Goal: Transaction & Acquisition: Subscribe to service/newsletter

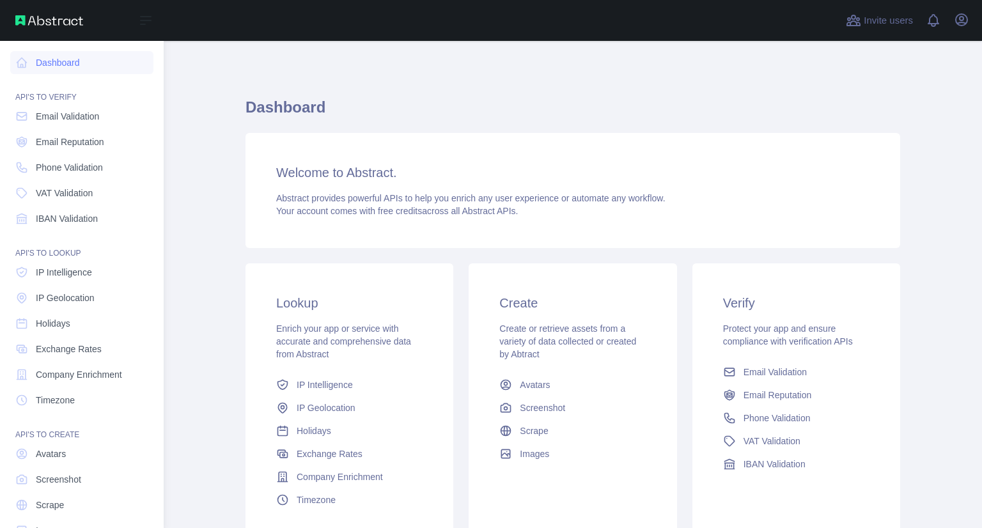
click at [77, 147] on span "Email Reputation" at bounding box center [70, 141] width 68 height 13
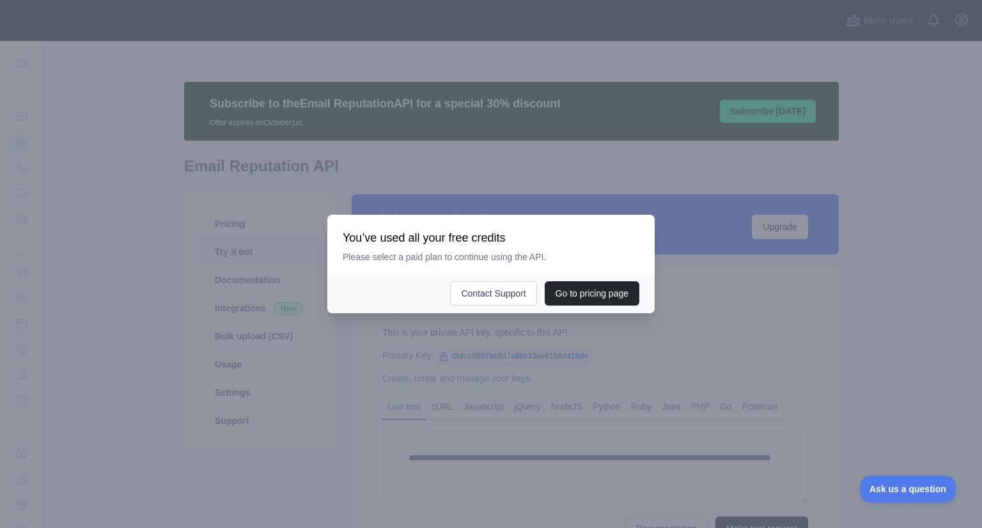
click at [493, 380] on div at bounding box center [491, 264] width 982 height 528
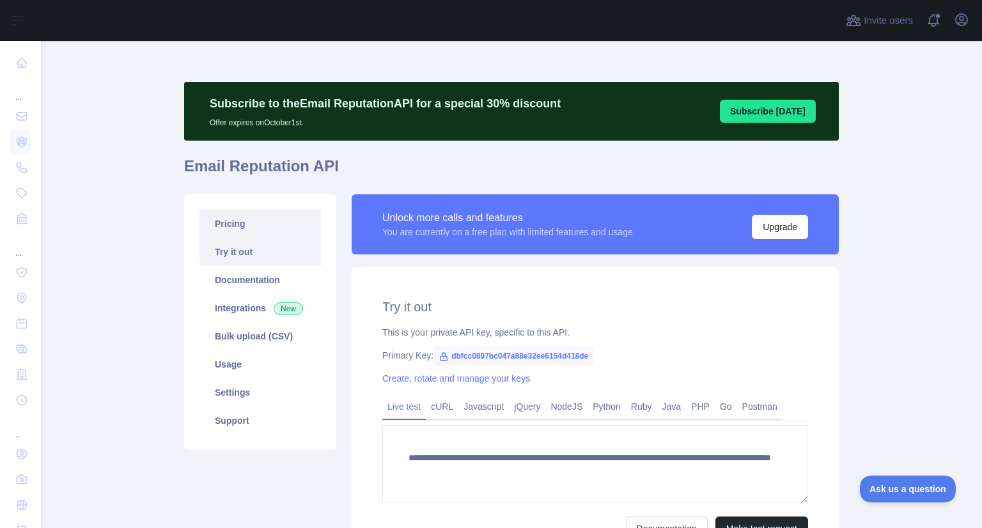
click at [258, 217] on link "Pricing" at bounding box center [259, 224] width 121 height 28
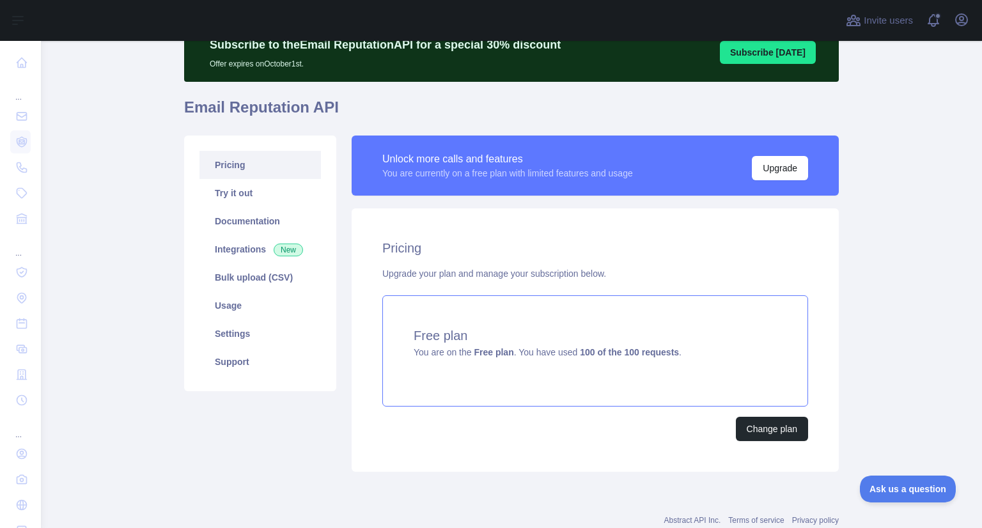
scroll to position [59, 0]
click at [767, 424] on button "Change plan" at bounding box center [772, 429] width 72 height 24
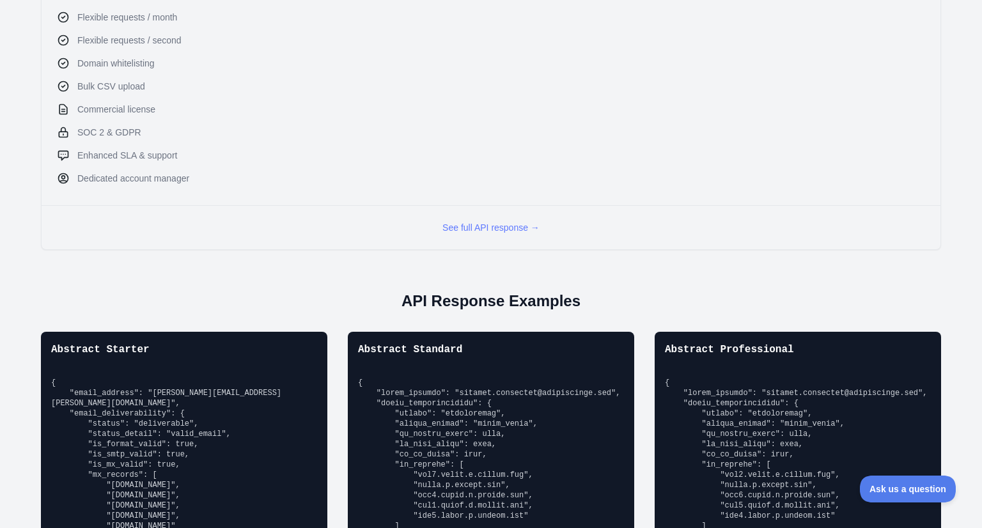
scroll to position [649, 0]
click at [481, 229] on button "See full API response →" at bounding box center [490, 227] width 97 height 13
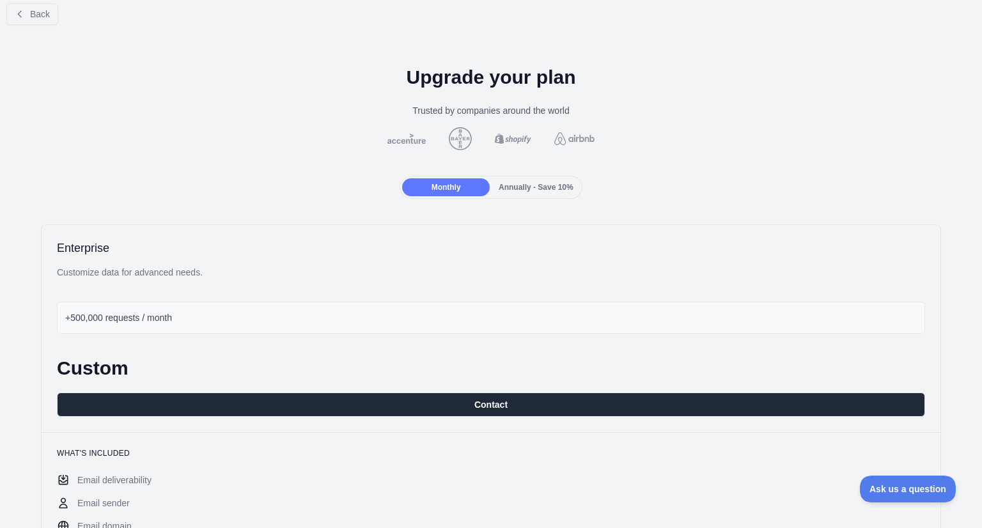
scroll to position [8, 0]
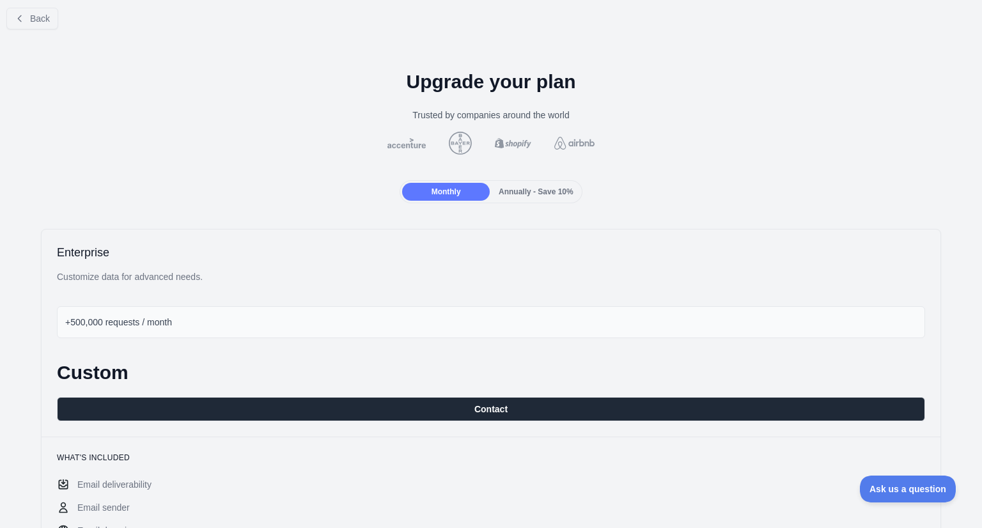
click at [525, 194] on span "Annually - Save 10%" at bounding box center [535, 191] width 75 height 9
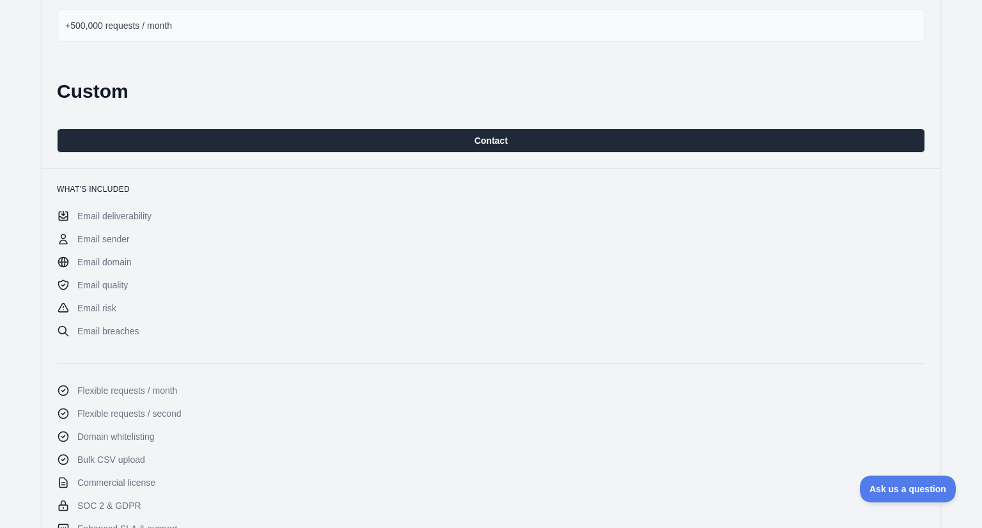
scroll to position [248, 0]
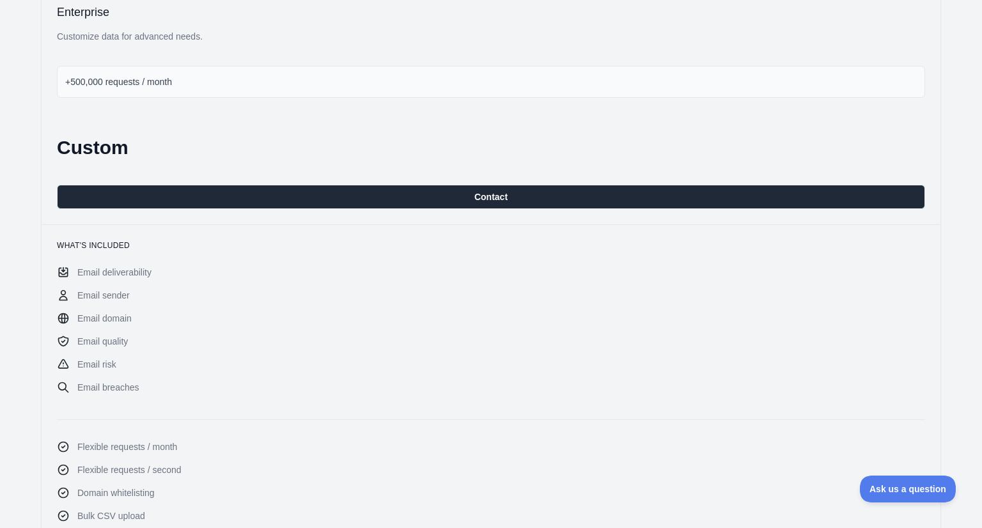
click at [325, 80] on div "+500,000 requests / month" at bounding box center [491, 82] width 868 height 32
drag, startPoint x: 325, startPoint y: 80, endPoint x: 62, endPoint y: 84, distance: 263.3
click at [62, 84] on div "+500,000 requests / month" at bounding box center [491, 82] width 868 height 32
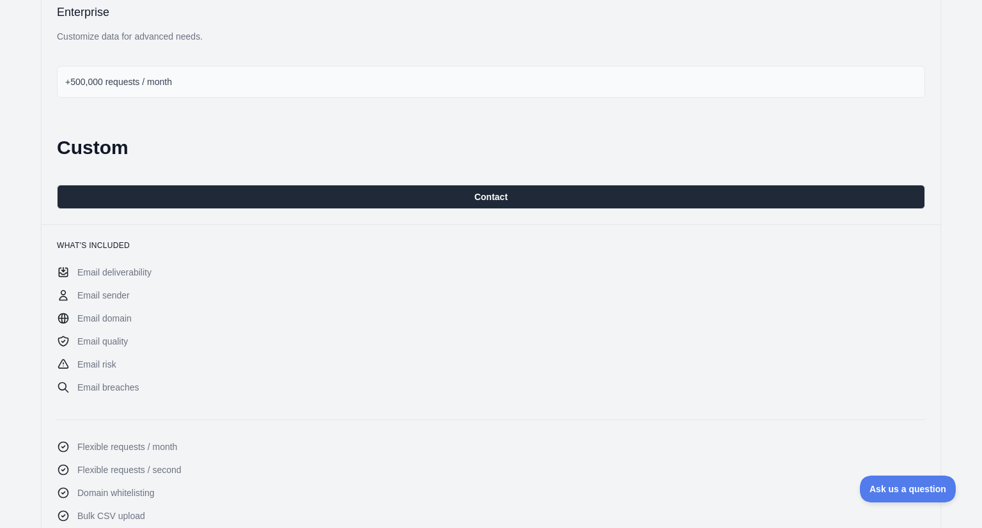
click at [80, 84] on span "+500,000 requests / month" at bounding box center [118, 82] width 107 height 10
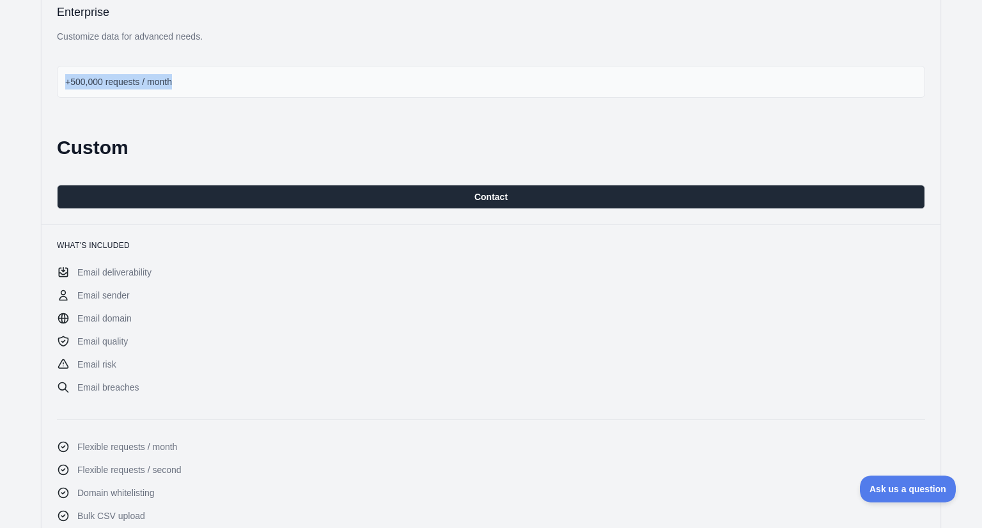
click at [80, 84] on span "+500,000 requests / month" at bounding box center [118, 82] width 107 height 10
click at [247, 134] on div "Enterprise Customize data for advanced needs. +500,000 requests / month Custom …" at bounding box center [491, 106] width 898 height 235
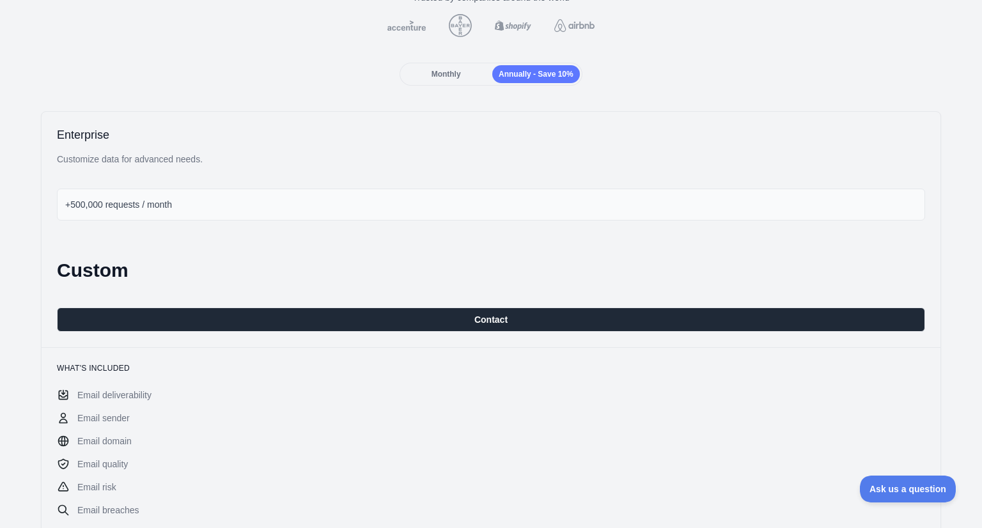
scroll to position [123, 0]
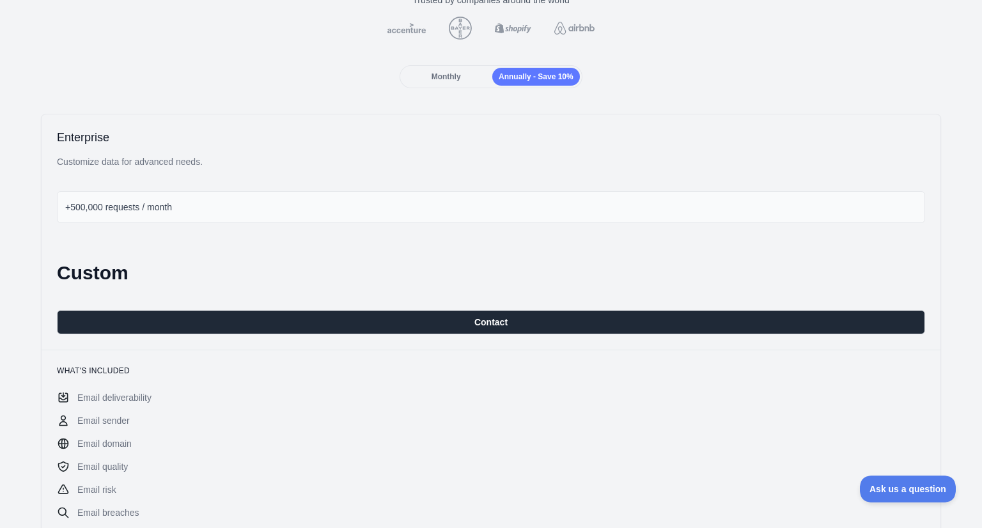
click at [443, 79] on span "Monthly" at bounding box center [445, 76] width 29 height 9
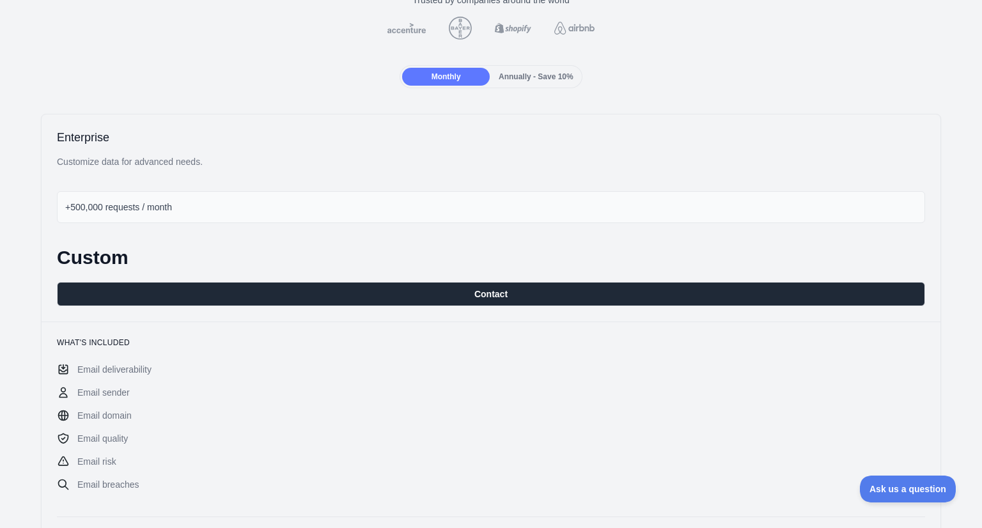
click at [132, 208] on span "+500,000 requests / month" at bounding box center [118, 207] width 107 height 10
click at [397, 246] on div "Custom" at bounding box center [491, 257] width 868 height 23
click at [516, 72] on span "Annually - Save 10%" at bounding box center [535, 76] width 75 height 9
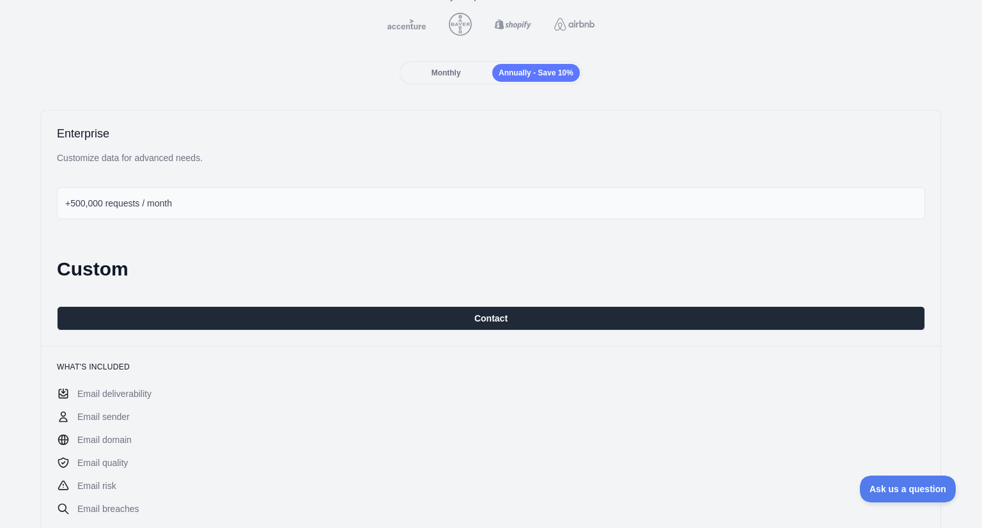
scroll to position [137, 0]
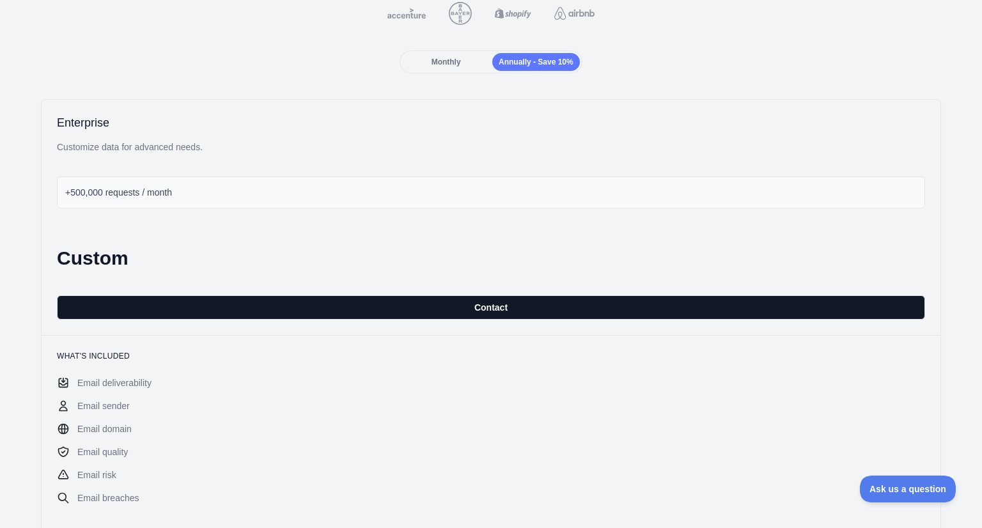
click at [483, 307] on button "Contact" at bounding box center [491, 307] width 868 height 24
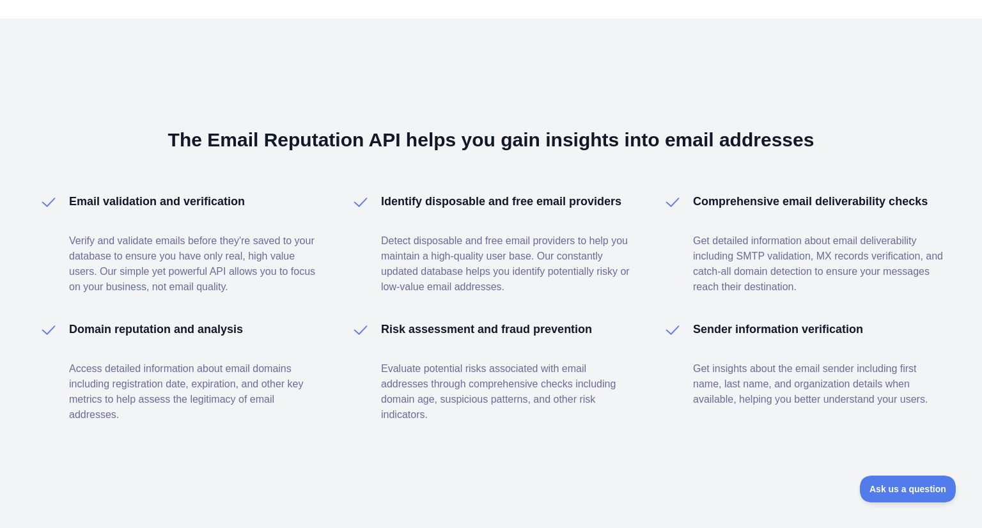
scroll to position [1845, 0]
